Goal: Use online tool/utility: Use online tool/utility

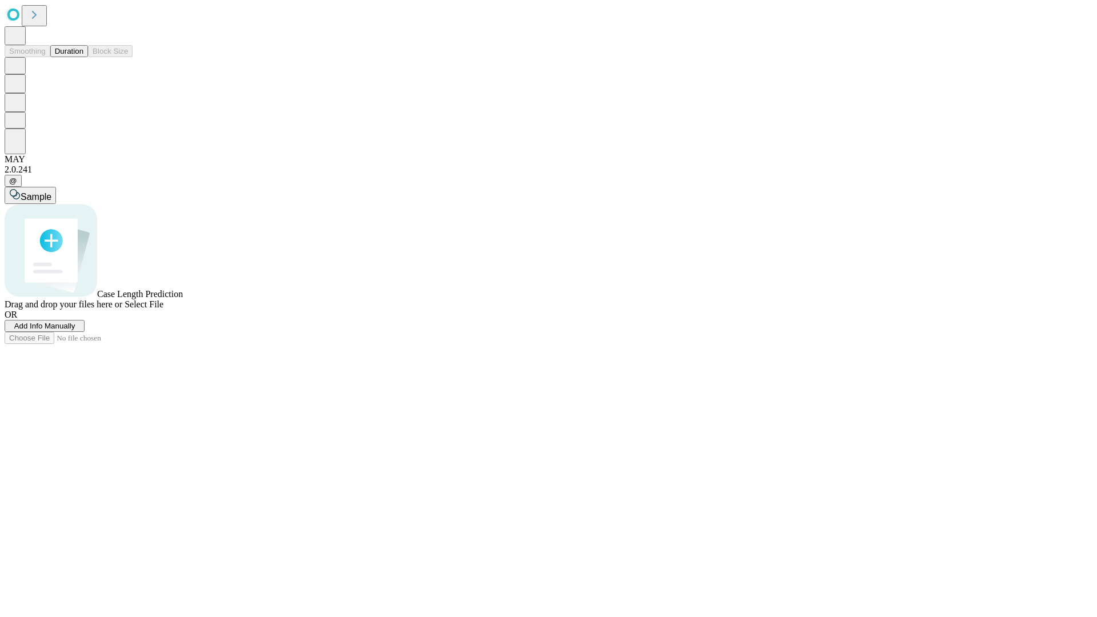
click at [163, 309] on span "Select File" at bounding box center [144, 304] width 39 height 10
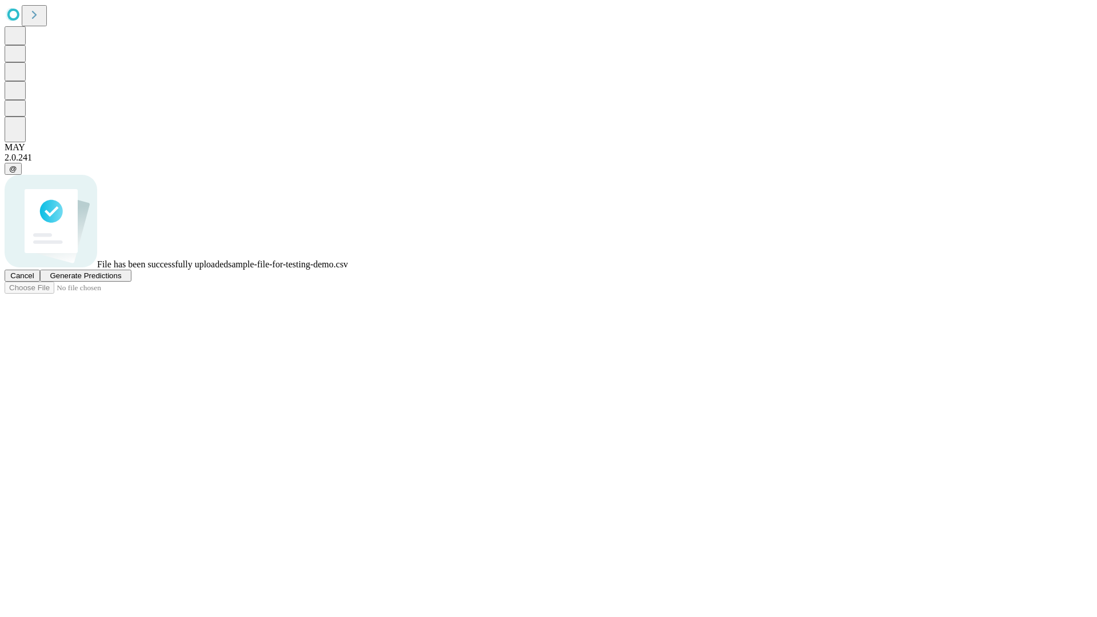
click at [121, 280] on span "Generate Predictions" at bounding box center [85, 275] width 71 height 9
